Goal: Information Seeking & Learning: Learn about a topic

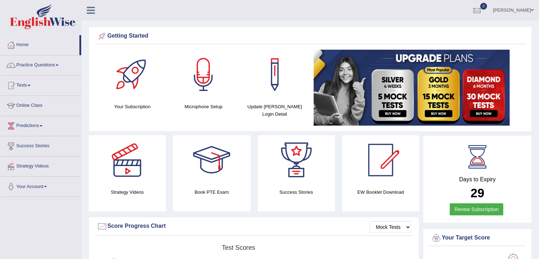
click at [54, 67] on link "Practice Questions" at bounding box center [40, 64] width 81 height 18
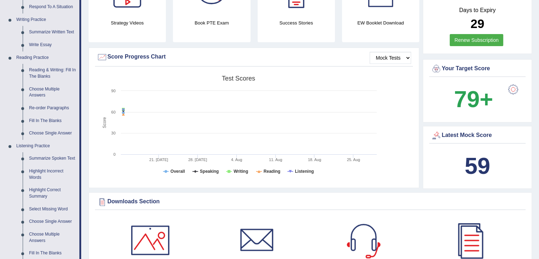
scroll to position [177, 0]
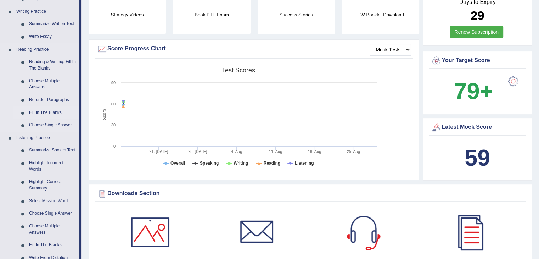
drag, startPoint x: 48, startPoint y: 114, endPoint x: 69, endPoint y: 114, distance: 20.9
click at [48, 114] on link "Fill In The Blanks" at bounding box center [53, 112] width 54 height 13
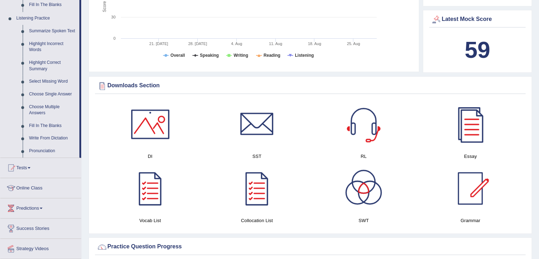
scroll to position [540, 0]
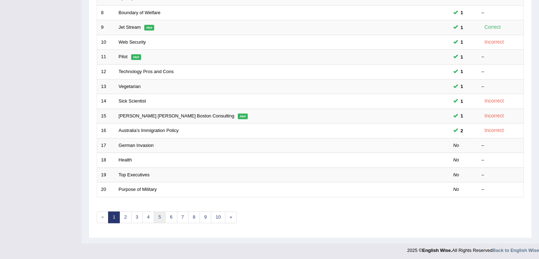
click at [161, 219] on link "5" at bounding box center [160, 217] width 12 height 12
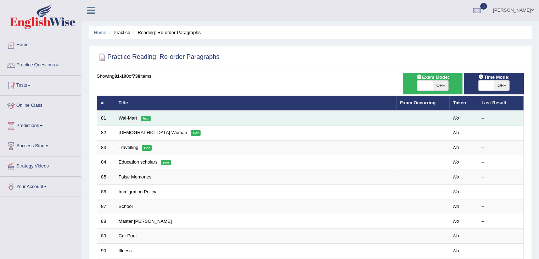
drag, startPoint x: 0, startPoint y: 0, endPoint x: 126, endPoint y: 117, distance: 172.3
click at [126, 117] on link "Wal-Mart" at bounding box center [128, 117] width 18 height 5
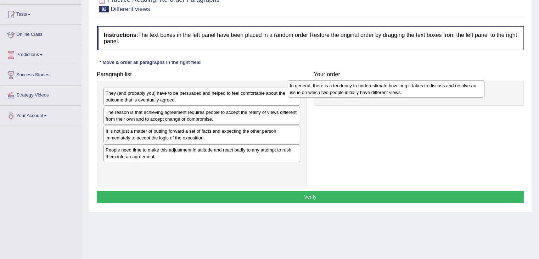
drag, startPoint x: 217, startPoint y: 151, endPoint x: 402, endPoint y: 86, distance: 196.1
click at [402, 86] on div "In general, there is a tendency to underestimate how long it takes to discuss a…" at bounding box center [386, 89] width 197 height 18
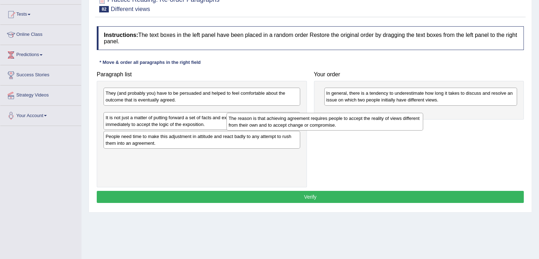
drag, startPoint x: 270, startPoint y: 115, endPoint x: 433, endPoint y: 111, distance: 163.1
click at [423, 113] on div "The reason is that achieving agreement requires people to accept the reality of…" at bounding box center [324, 122] width 197 height 18
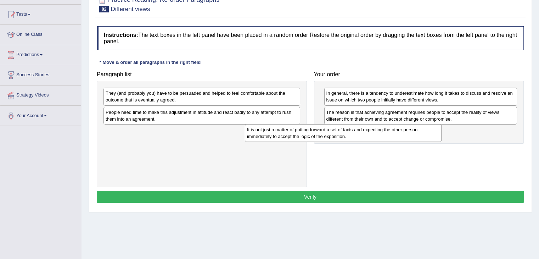
drag, startPoint x: 278, startPoint y: 112, endPoint x: 420, endPoint y: 130, distance: 142.5
click at [420, 130] on div "It is not just a matter of putting forward a set of facts and expecting the oth…" at bounding box center [343, 133] width 197 height 18
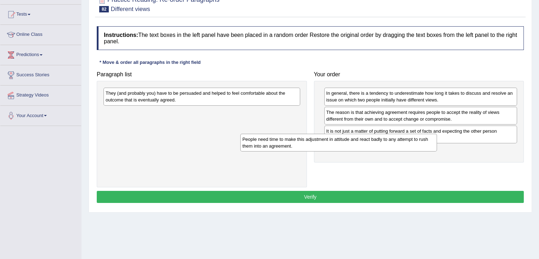
drag, startPoint x: 287, startPoint y: 115, endPoint x: 428, endPoint y: 141, distance: 143.1
click at [428, 141] on div "People need time to make this adjustment in attitude and react badly to any att…" at bounding box center [338, 143] width 197 height 18
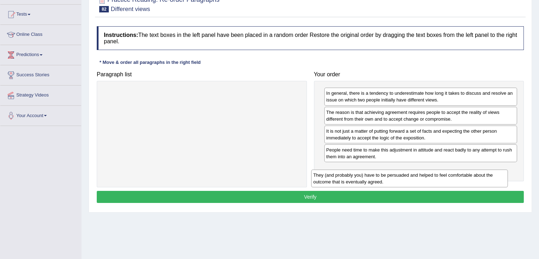
drag, startPoint x: 268, startPoint y: 91, endPoint x: 476, endPoint y: 173, distance: 223.3
click at [476, 173] on div "They (and probably you) have to be persuaded and helped to feel comfortable abo…" at bounding box center [409, 178] width 197 height 18
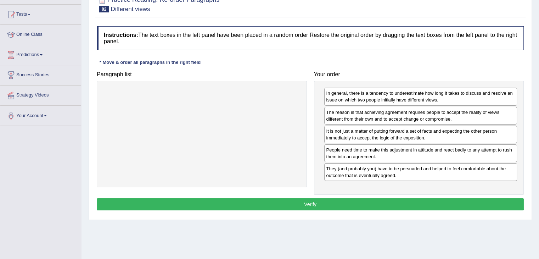
click at [328, 205] on button "Verify" at bounding box center [310, 204] width 427 height 12
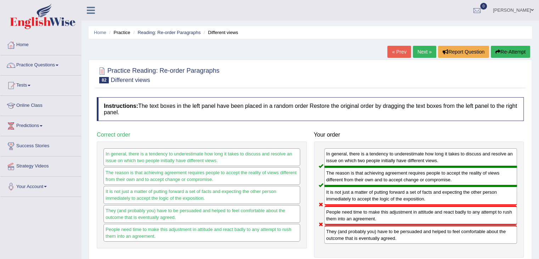
drag, startPoint x: 420, startPoint y: 53, endPoint x: 420, endPoint y: 96, distance: 42.9
click at [420, 53] on link "Next »" at bounding box center [424, 52] width 23 height 12
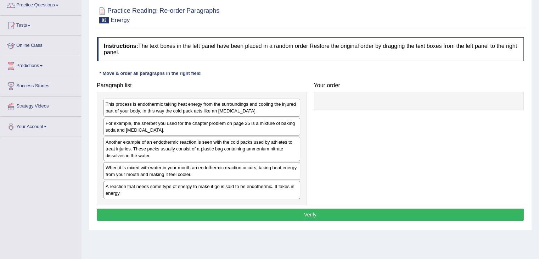
scroll to position [71, 0]
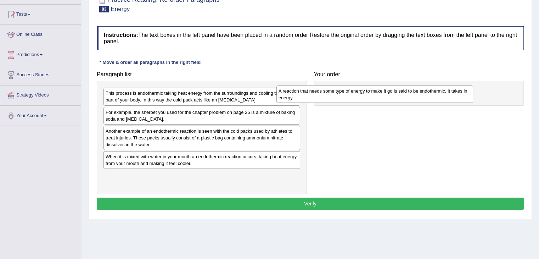
drag, startPoint x: 245, startPoint y: 175, endPoint x: 392, endPoint y: 94, distance: 168.5
click at [392, 94] on div "A reaction that needs some type of energy to make it go is said to be endotherm…" at bounding box center [374, 94] width 197 height 18
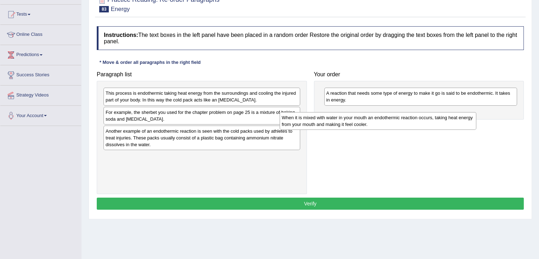
drag, startPoint x: 224, startPoint y: 162, endPoint x: 413, endPoint y: 121, distance: 193.3
click at [413, 121] on div "When it is mixed with water in your mouth an endothermic reaction occurs, takin…" at bounding box center [378, 121] width 197 height 18
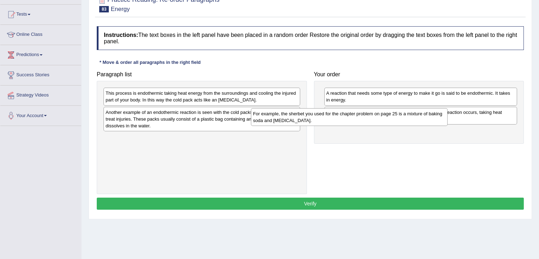
drag, startPoint x: 256, startPoint y: 120, endPoint x: 430, endPoint y: 124, distance: 173.7
click at [430, 124] on div "For example, the sherbet you used for the chapter problem on page 25 is a mixtu…" at bounding box center [349, 117] width 197 height 18
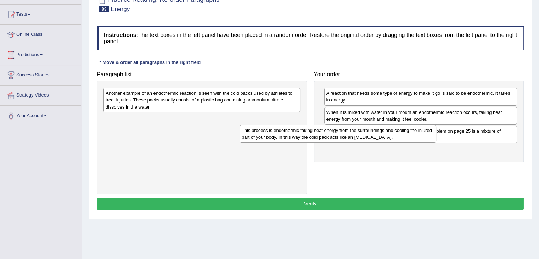
drag, startPoint x: 276, startPoint y: 107, endPoint x: 415, endPoint y: 145, distance: 143.8
click at [422, 142] on div "This process is endothermic taking heat energy from the surroundings and coolin…" at bounding box center [338, 134] width 197 height 18
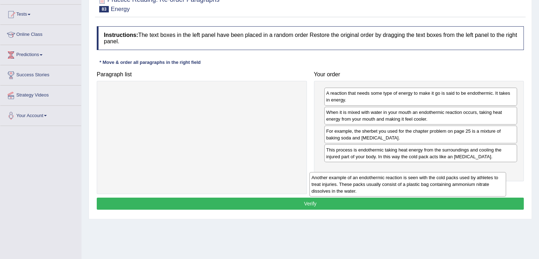
drag, startPoint x: 272, startPoint y: 102, endPoint x: 478, endPoint y: 187, distance: 222.5
click at [478, 187] on div "Another example of an endothermic reaction is seen with the cold packs used by …" at bounding box center [407, 184] width 197 height 24
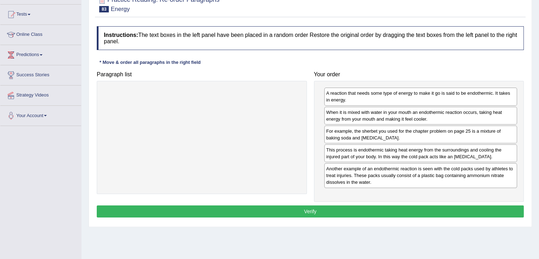
click at [332, 212] on button "Verify" at bounding box center [310, 211] width 427 height 12
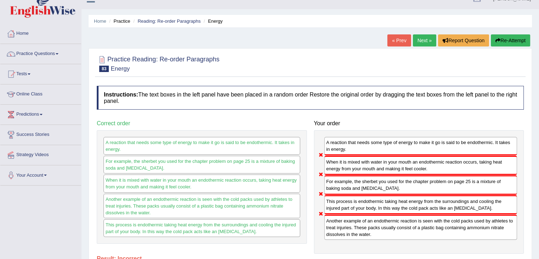
scroll to position [0, 0]
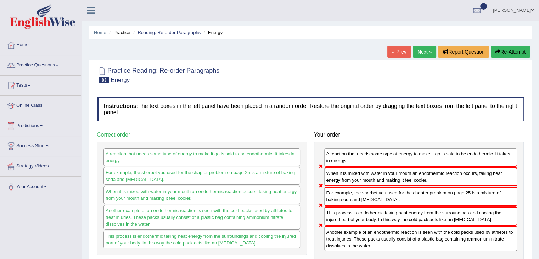
click at [423, 52] on link "Next »" at bounding box center [424, 52] width 23 height 12
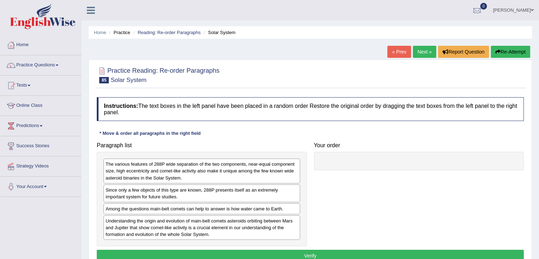
click at [425, 51] on link "Next »" at bounding box center [424, 52] width 23 height 12
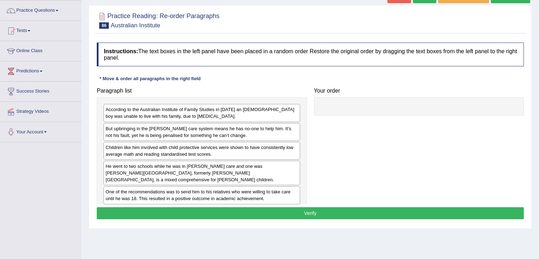
scroll to position [71, 0]
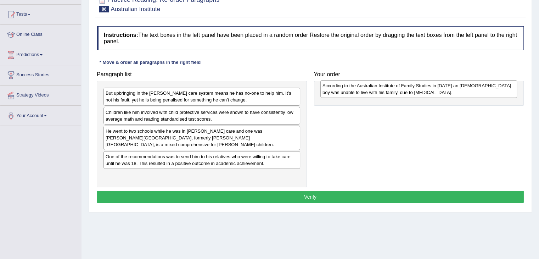
drag, startPoint x: 217, startPoint y: 100, endPoint x: 420, endPoint y: 95, distance: 203.2
click at [420, 95] on div "According to the Australian Institute of Family Studies in 2014 an 11-year-old …" at bounding box center [418, 89] width 197 height 18
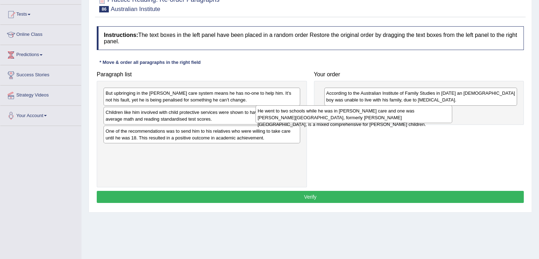
drag, startPoint x: 282, startPoint y: 135, endPoint x: 446, endPoint y: 112, distance: 165.0
click at [446, 112] on div "He went to two schools while he was in foster care and one was Barr Beacon Scho…" at bounding box center [354, 114] width 197 height 18
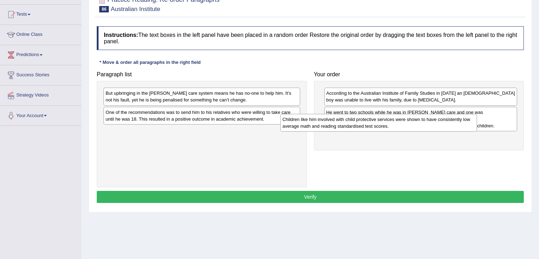
drag, startPoint x: 281, startPoint y: 117, endPoint x: 455, endPoint y: 125, distance: 174.6
click at [455, 125] on div "Children like him involved with child protective services were shown to have co…" at bounding box center [378, 123] width 197 height 18
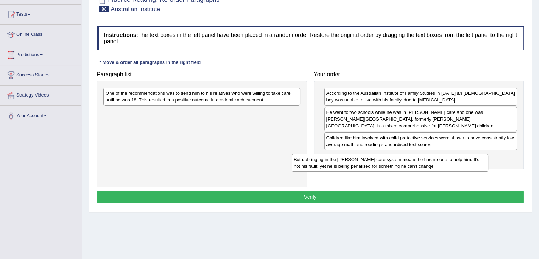
drag, startPoint x: 289, startPoint y: 96, endPoint x: 424, endPoint y: 143, distance: 143.0
click at [476, 162] on div "But upbringing in the foster care system means he has no-one to help him. It’s …" at bounding box center [390, 163] width 197 height 18
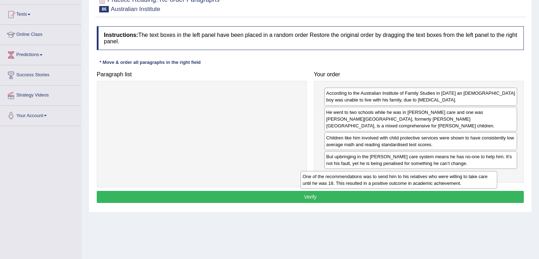
drag, startPoint x: 304, startPoint y: 121, endPoint x: 476, endPoint y: 180, distance: 181.9
click at [476, 180] on div "One of the recommendations was to send him to his relatives who were willing to…" at bounding box center [399, 180] width 197 height 18
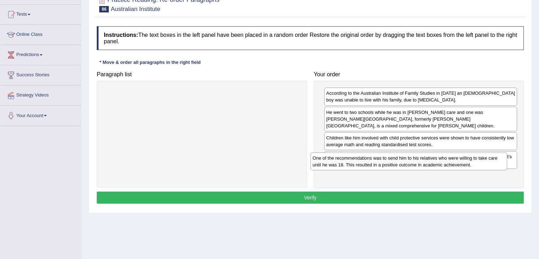
drag, startPoint x: 235, startPoint y: 94, endPoint x: 448, endPoint y: 160, distance: 222.4
click at [448, 160] on div "One of the recommendations was to send him to his relatives who were willing to…" at bounding box center [408, 161] width 197 height 18
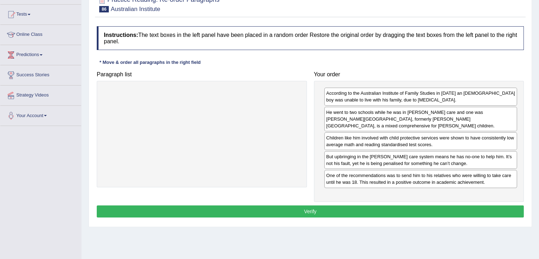
click at [340, 205] on button "Verify" at bounding box center [310, 211] width 427 height 12
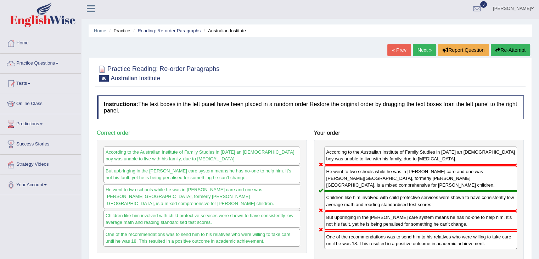
scroll to position [0, 0]
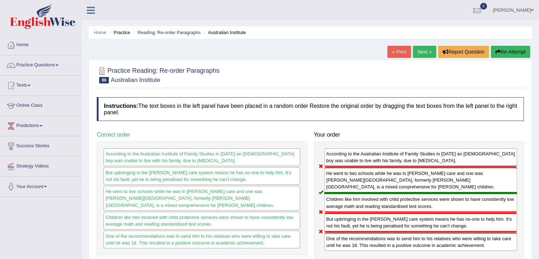
click at [414, 52] on link "Next »" at bounding box center [424, 52] width 23 height 12
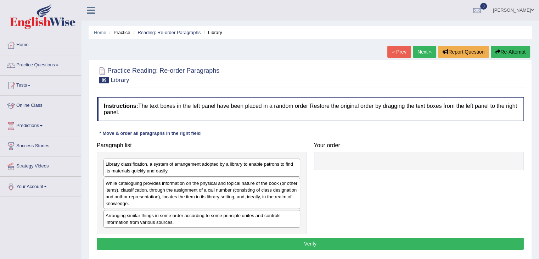
click at [418, 56] on link "Next »" at bounding box center [424, 52] width 23 height 12
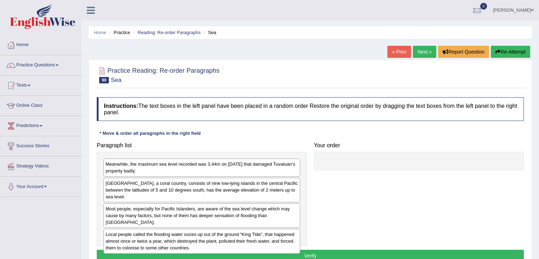
click at [420, 57] on link "Next »" at bounding box center [424, 52] width 23 height 12
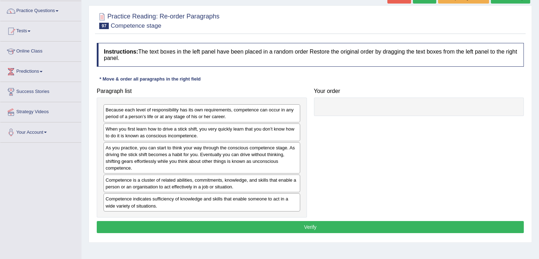
scroll to position [71, 0]
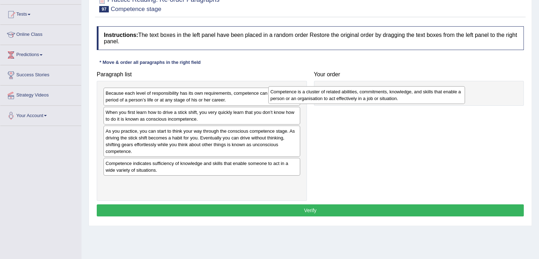
drag, startPoint x: 329, startPoint y: 121, endPoint x: 375, endPoint y: 95, distance: 52.8
click at [373, 96] on div "Competence is a cluster of related abilities, commitments, knowledge, and skill…" at bounding box center [366, 95] width 197 height 18
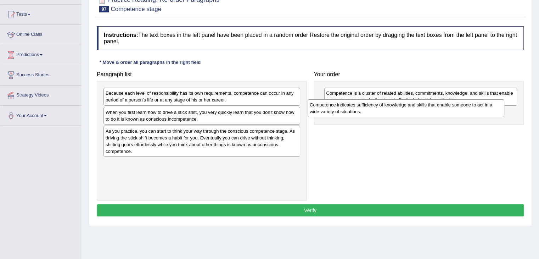
drag, startPoint x: 254, startPoint y: 164, endPoint x: 458, endPoint y: 106, distance: 212.3
click at [458, 106] on div "Competence indicates sufficiency of knowledge and skills that enable someone to…" at bounding box center [406, 108] width 197 height 18
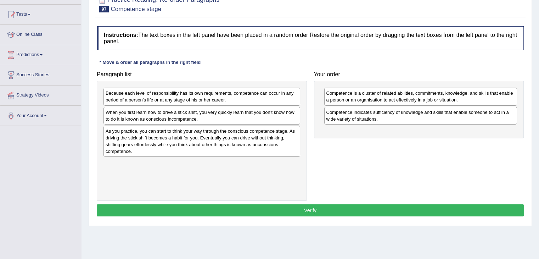
drag, startPoint x: 305, startPoint y: 104, endPoint x: 428, endPoint y: 130, distance: 126.1
click at [428, 130] on div "Paragraph list Because each level of responsibility has its own requirements, c…" at bounding box center [310, 134] width 434 height 133
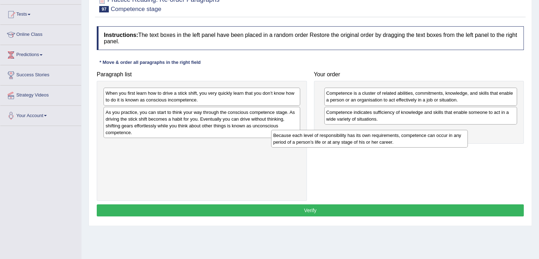
drag, startPoint x: 282, startPoint y: 96, endPoint x: 449, endPoint y: 138, distance: 172.9
click at [449, 138] on div "Because each level of responsibility has its own requirements, competence can o…" at bounding box center [369, 139] width 197 height 18
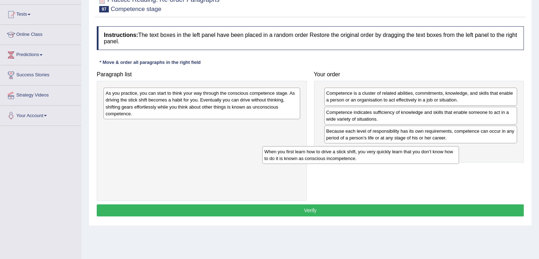
drag, startPoint x: 248, startPoint y: 96, endPoint x: 405, endPoint y: 155, distance: 167.7
click at [405, 155] on div "When you first learn how to drive a stick shift, you very quickly learn that yo…" at bounding box center [360, 155] width 197 height 18
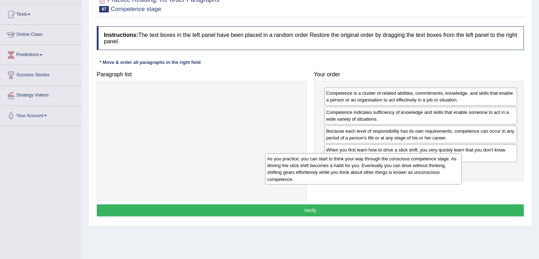
drag, startPoint x: 240, startPoint y: 95, endPoint x: 410, endPoint y: 162, distance: 182.7
click at [411, 162] on div "As you practice, you can start to think your way through the conscious competen…" at bounding box center [363, 168] width 197 height 31
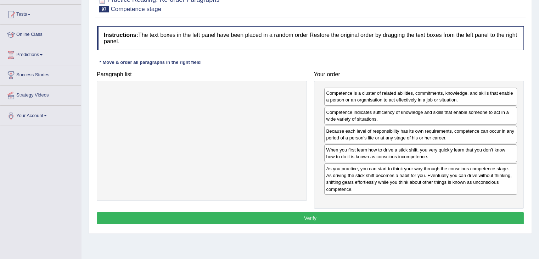
click at [319, 216] on button "Verify" at bounding box center [310, 218] width 427 height 12
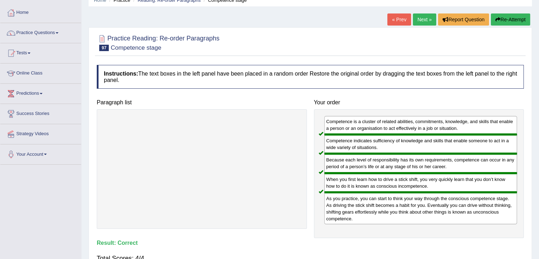
scroll to position [0, 0]
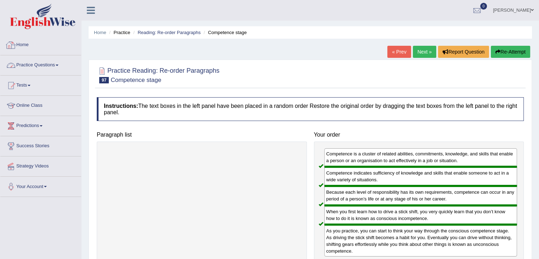
click at [50, 66] on link "Practice Questions" at bounding box center [40, 64] width 81 height 18
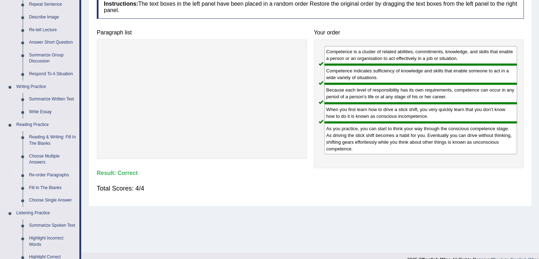
scroll to position [106, 0]
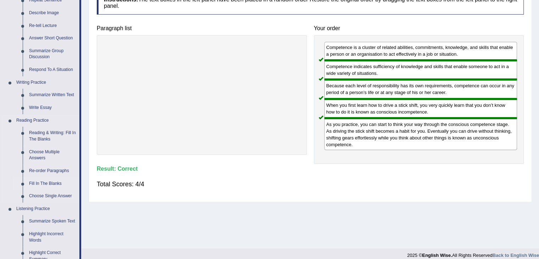
drag, startPoint x: 49, startPoint y: 184, endPoint x: 58, endPoint y: 181, distance: 9.0
click at [49, 184] on link "Fill In The Blanks" at bounding box center [53, 183] width 54 height 13
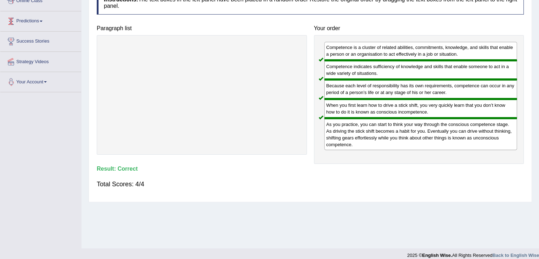
scroll to position [113, 0]
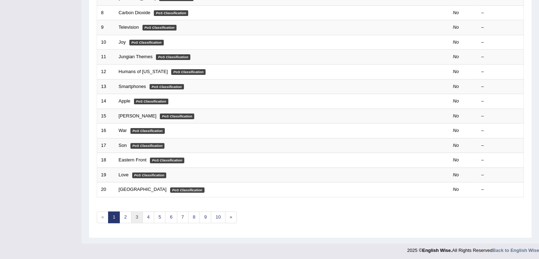
click at [132, 217] on link "3" at bounding box center [137, 217] width 12 height 12
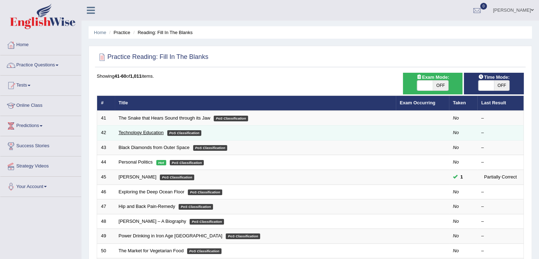
drag, startPoint x: 0, startPoint y: 0, endPoint x: 148, endPoint y: 131, distance: 197.6
click at [138, 131] on link "Technology Education" at bounding box center [141, 132] width 45 height 5
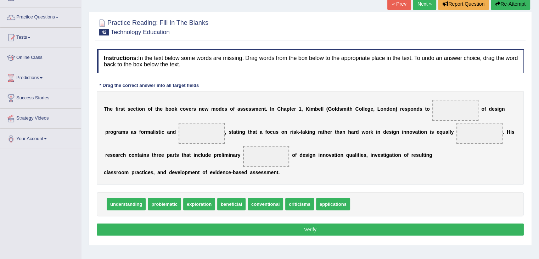
scroll to position [35, 0]
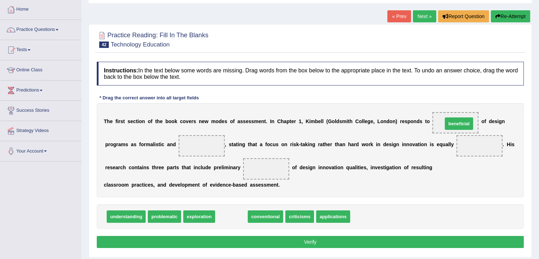
drag, startPoint x: 235, startPoint y: 216, endPoint x: 468, endPoint y: 124, distance: 250.4
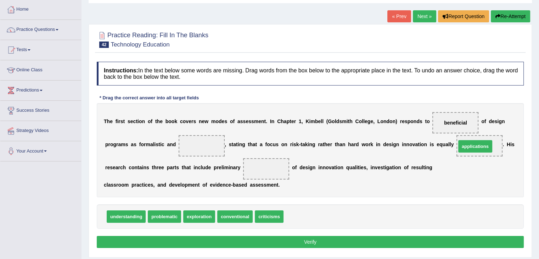
drag, startPoint x: 305, startPoint y: 214, endPoint x: 478, endPoint y: 145, distance: 186.2
drag, startPoint x: 275, startPoint y: 218, endPoint x: 271, endPoint y: 173, distance: 44.5
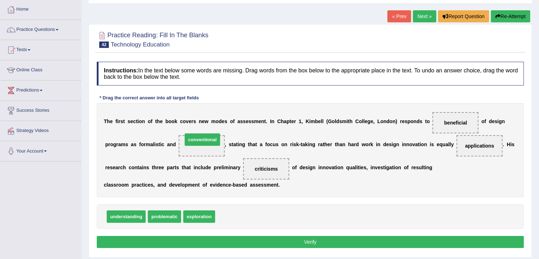
drag, startPoint x: 231, startPoint y: 214, endPoint x: 198, endPoint y: 137, distance: 83.5
drag, startPoint x: 293, startPoint y: 238, endPoint x: 315, endPoint y: 245, distance: 23.2
click at [293, 238] on button "Verify" at bounding box center [310, 242] width 427 height 12
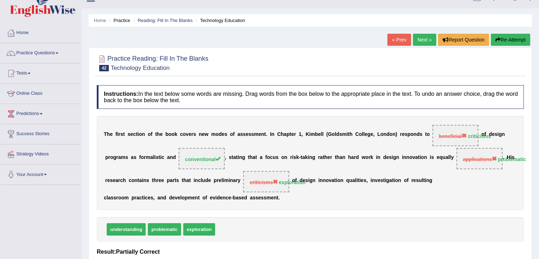
scroll to position [0, 0]
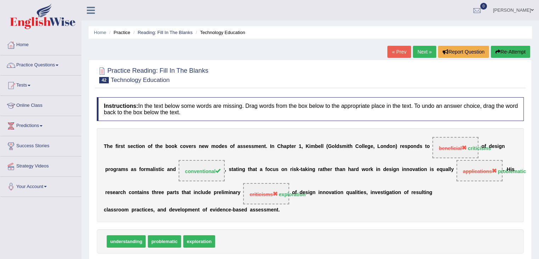
click at [423, 51] on link "Next »" at bounding box center [424, 52] width 23 height 12
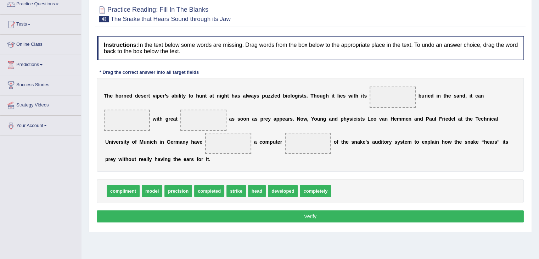
scroll to position [45, 0]
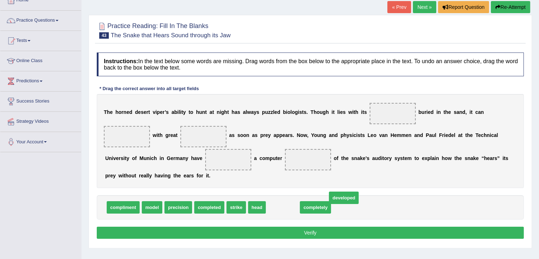
drag, startPoint x: 288, startPoint y: 205, endPoint x: 349, endPoint y: 197, distance: 61.5
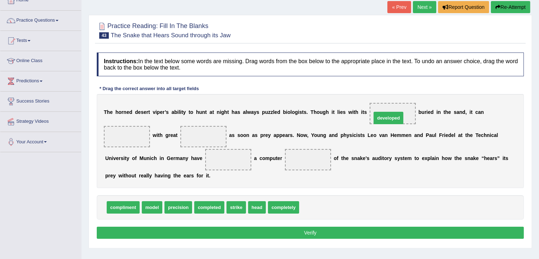
drag, startPoint x: 315, startPoint y: 207, endPoint x: 387, endPoint y: 118, distance: 114.9
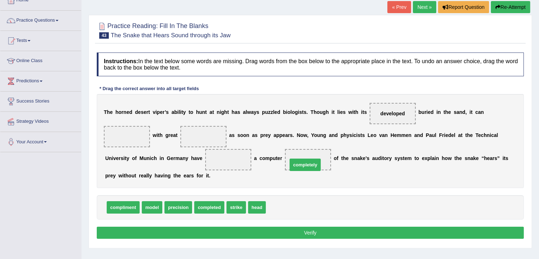
drag, startPoint x: 286, startPoint y: 206, endPoint x: 308, endPoint y: 163, distance: 48.0
drag, startPoint x: 256, startPoint y: 203, endPoint x: 239, endPoint y: 162, distance: 45.4
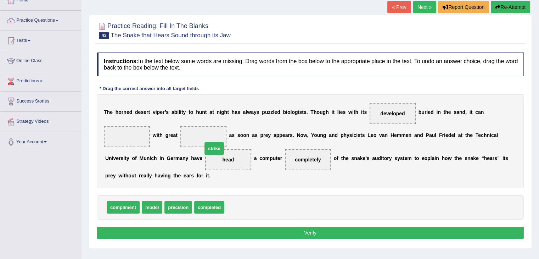
drag, startPoint x: 236, startPoint y: 206, endPoint x: 211, endPoint y: 136, distance: 73.9
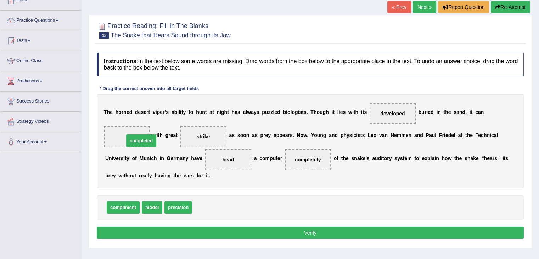
drag, startPoint x: 207, startPoint y: 208, endPoint x: 139, endPoint y: 142, distance: 95.2
drag, startPoint x: 292, startPoint y: 227, endPoint x: 309, endPoint y: 213, distance: 22.2
click at [292, 227] on button "Verify" at bounding box center [310, 232] width 427 height 12
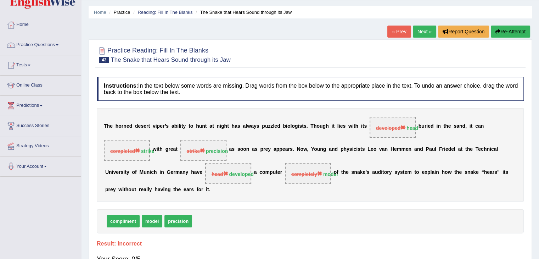
scroll to position [0, 0]
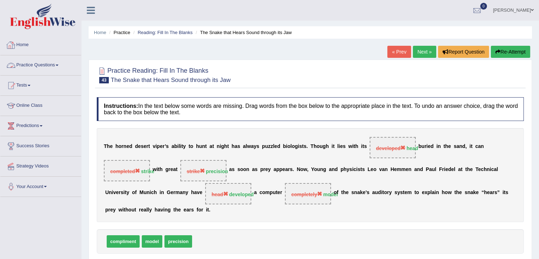
click at [61, 51] on link "Home" at bounding box center [40, 44] width 81 height 18
